Goal: Task Accomplishment & Management: Use online tool/utility

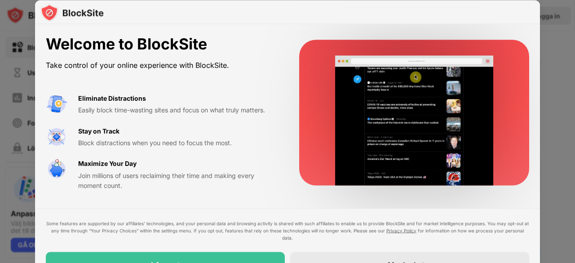
click at [246, 151] on div "Eliminate Distractions Easily block time-wasting sites and focus on what truly …" at bounding box center [162, 141] width 232 height 97
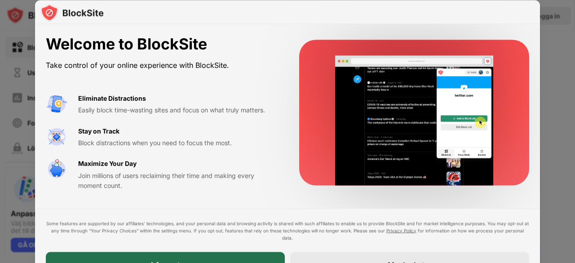
click at [235, 253] on div "I Accept" at bounding box center [165, 263] width 239 height 25
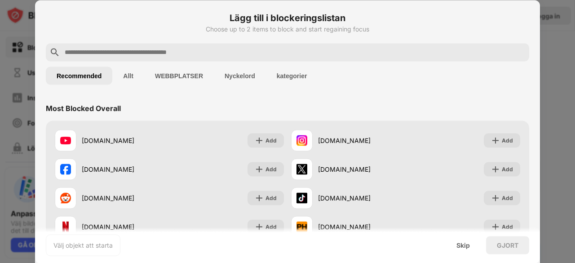
click at [216, 58] on div at bounding box center [287, 52] width 483 height 18
click at [218, 53] on input "text" at bounding box center [295, 52] width 462 height 11
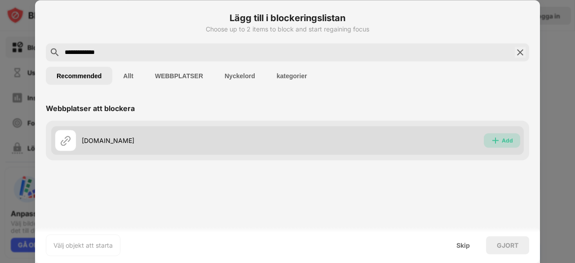
click at [498, 139] on img at bounding box center [495, 140] width 9 height 9
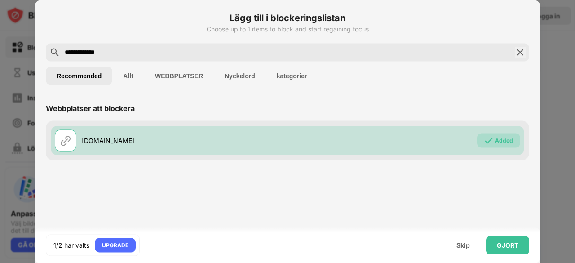
click at [269, 52] on input "**********" at bounding box center [287, 52] width 447 height 11
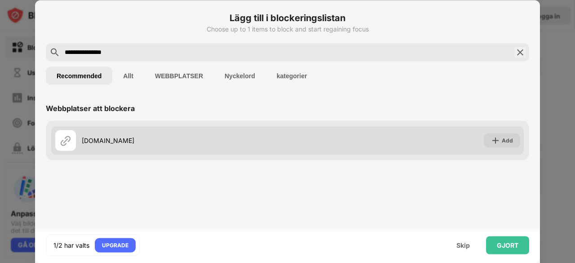
type input "**********"
click at [503, 145] on div "Add" at bounding box center [502, 140] width 36 height 14
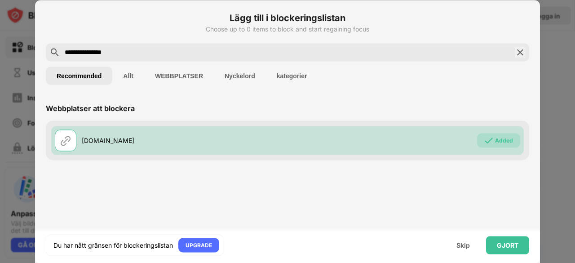
click at [522, 56] on img at bounding box center [520, 52] width 11 height 11
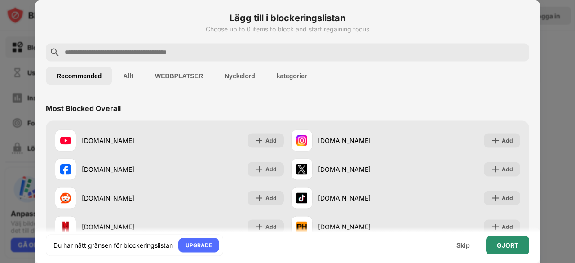
click at [495, 247] on div "GJORT" at bounding box center [507, 245] width 43 height 18
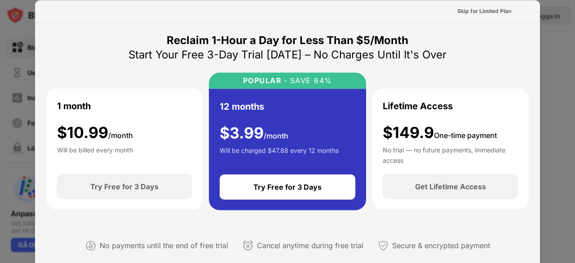
click at [570, 46] on div at bounding box center [287, 131] width 575 height 263
click at [564, 48] on div at bounding box center [287, 131] width 575 height 263
